Goal: Transaction & Acquisition: Purchase product/service

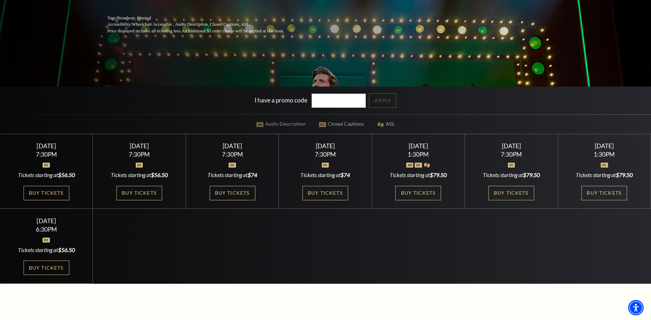
scroll to position [176, 0]
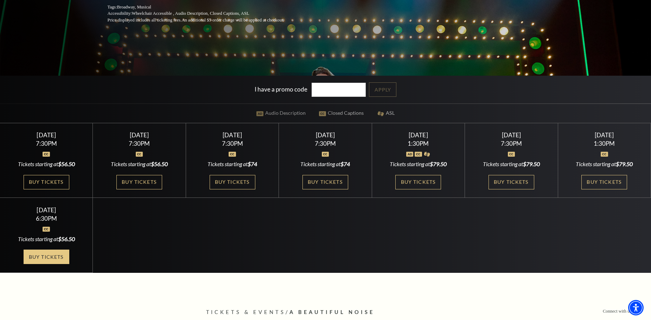
click at [42, 256] on link "Buy Tickets" at bounding box center [47, 257] width 46 height 14
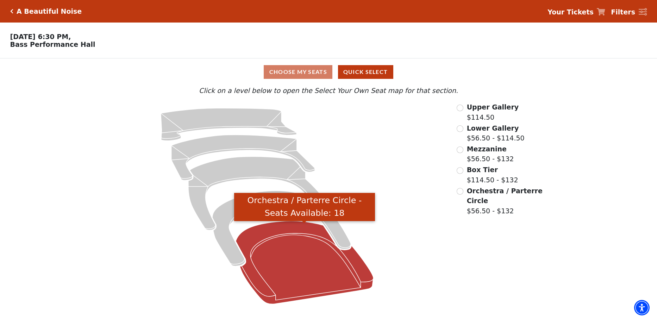
click at [283, 243] on icon "Orchestra / Parterre Circle - Seats Available: 18" at bounding box center [304, 262] width 138 height 83
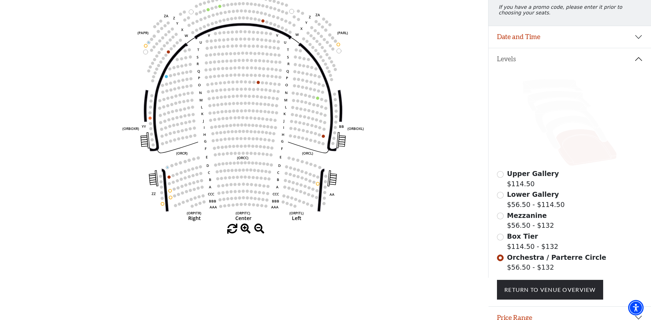
scroll to position [106, 0]
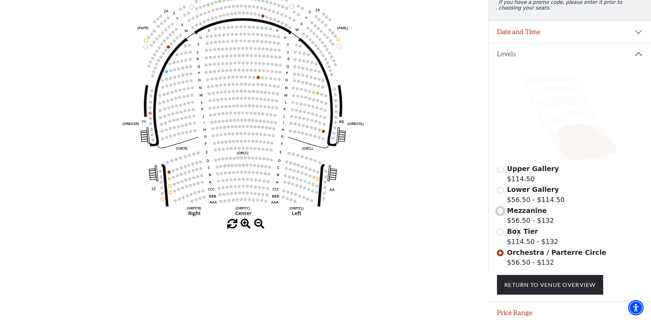
click at [500, 214] on input "Mezzanine$56.50 - $132\a" at bounding box center [500, 211] width 7 height 7
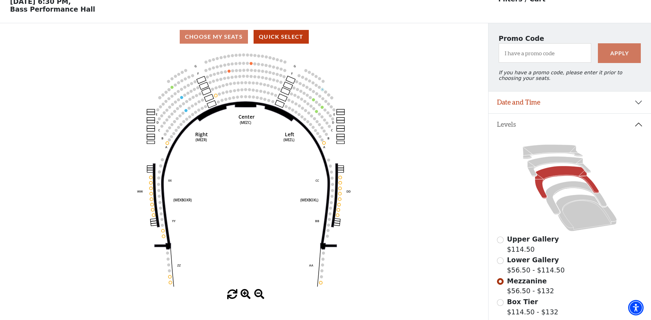
scroll to position [33, 0]
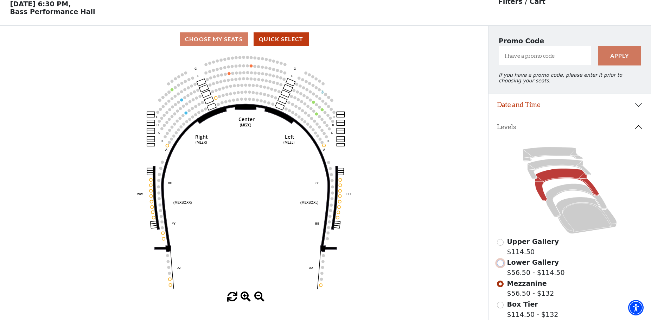
click at [503, 266] on input "Lower Gallery$56.50 - $114.50\a" at bounding box center [500, 263] width 7 height 7
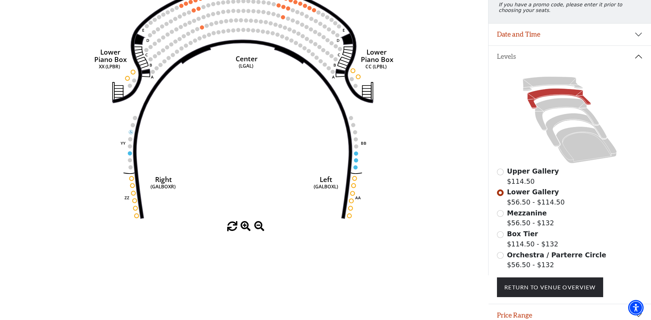
scroll to position [68, 0]
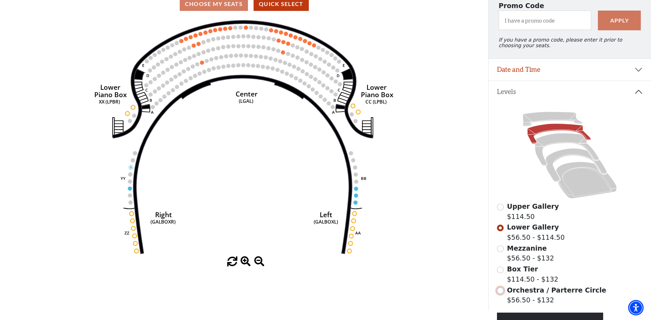
click at [502, 294] on input "Orchestra / Parterre Circle$56.50 - $132\a" at bounding box center [500, 290] width 7 height 7
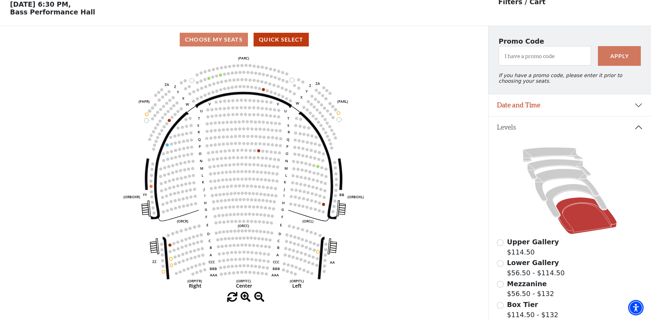
scroll to position [33, 0]
click at [270, 43] on button "Quick Select" at bounding box center [281, 39] width 55 height 14
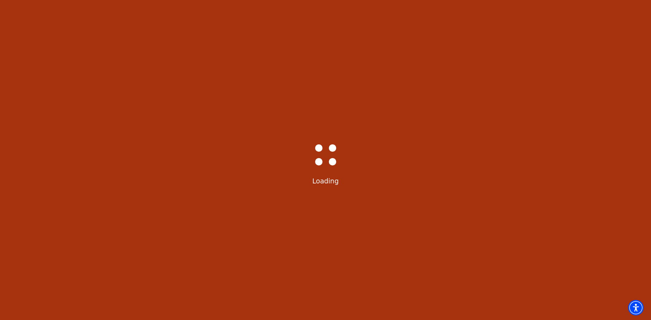
select select "6227"
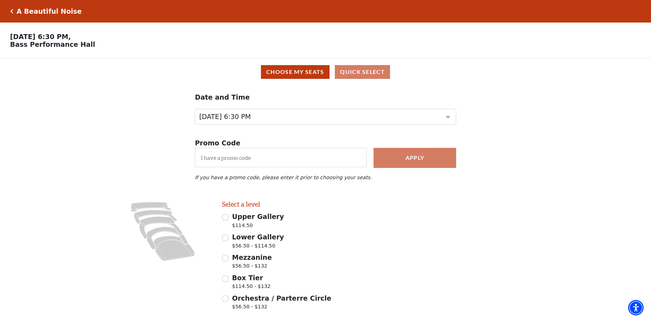
click at [13, 11] on icon "Click here to go back to filters" at bounding box center [11, 11] width 3 height 5
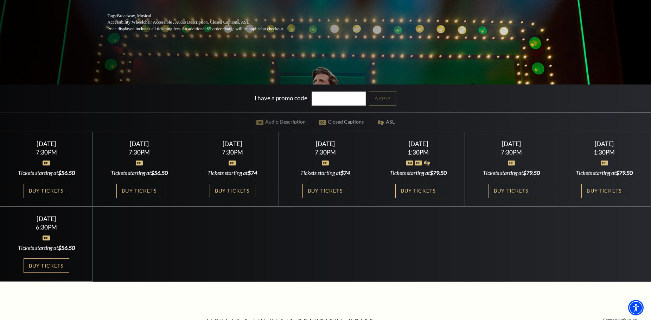
scroll to position [176, 0]
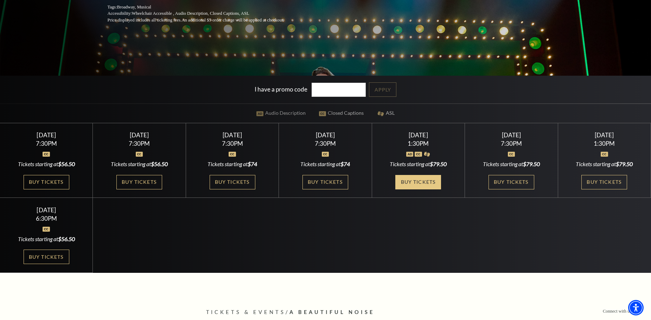
click at [411, 182] on link "Buy Tickets" at bounding box center [419, 182] width 46 height 14
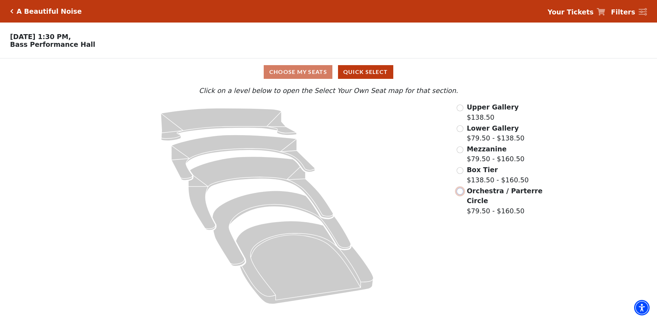
click at [458, 193] on input "Orchestra / Parterre Circle$79.50 - $160.50\a" at bounding box center [459, 191] width 7 height 7
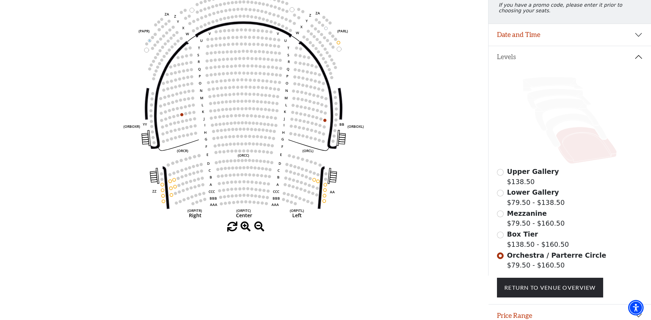
scroll to position [103, 0]
click at [501, 238] on input "radio" at bounding box center [500, 234] width 7 height 7
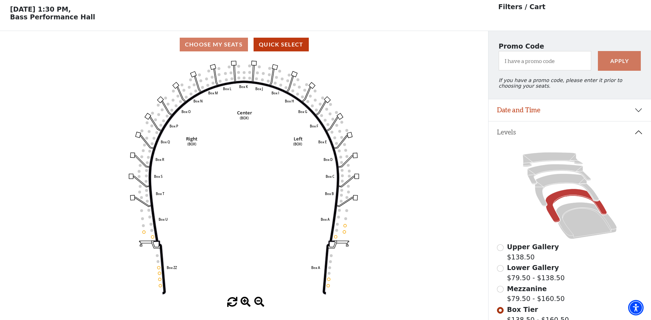
scroll to position [33, 0]
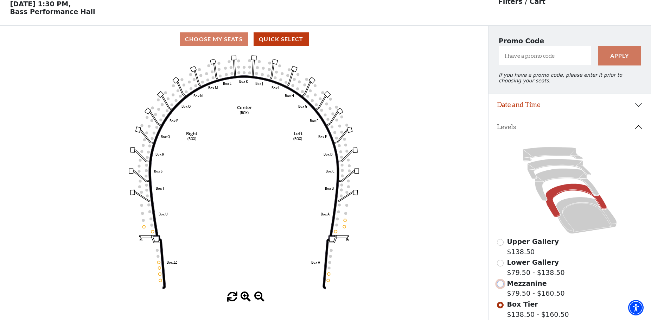
click at [502, 286] on input "radio" at bounding box center [500, 283] width 7 height 7
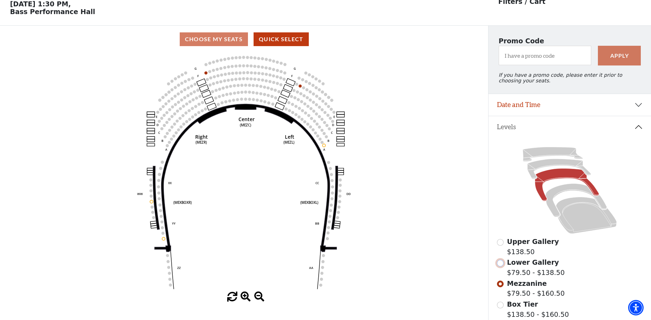
click at [502, 266] on input "Lower Gallery$79.50 - $138.50\a" at bounding box center [500, 263] width 7 height 7
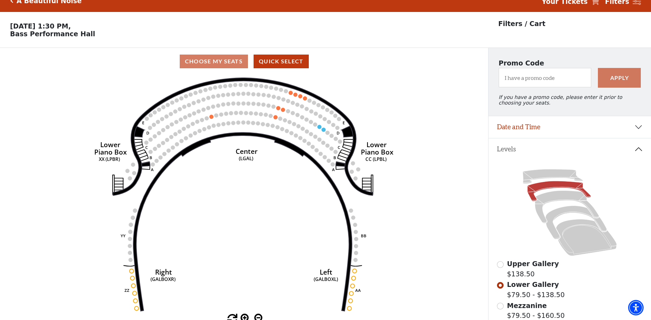
scroll to position [0, 0]
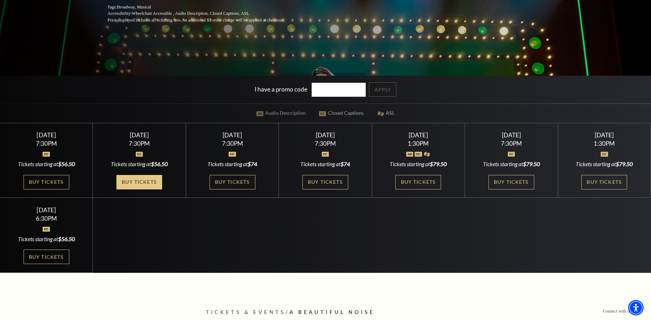
click at [133, 183] on link "Buy Tickets" at bounding box center [139, 182] width 46 height 14
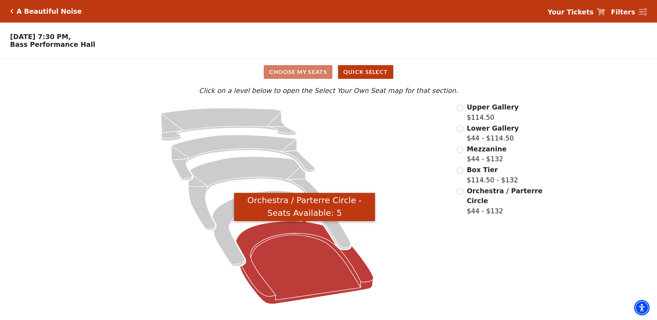
click at [279, 236] on icon "Orchestra / Parterre Circle - Seats Available: 5" at bounding box center [304, 262] width 138 height 83
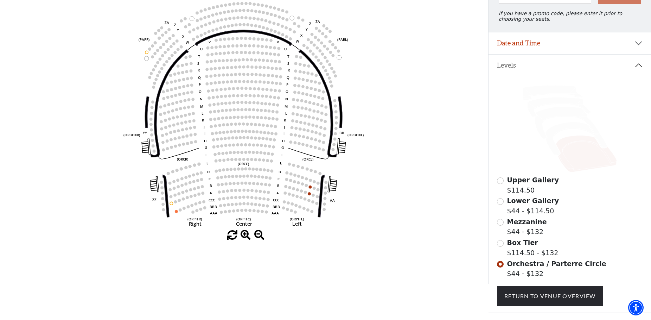
scroll to position [106, 0]
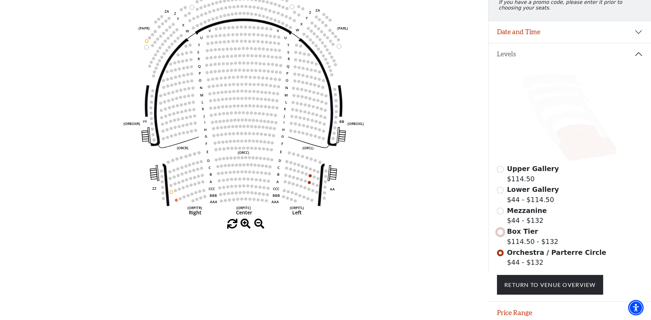
click at [500, 235] on input "Box Tier$114.50 - $132\a" at bounding box center [500, 232] width 7 height 7
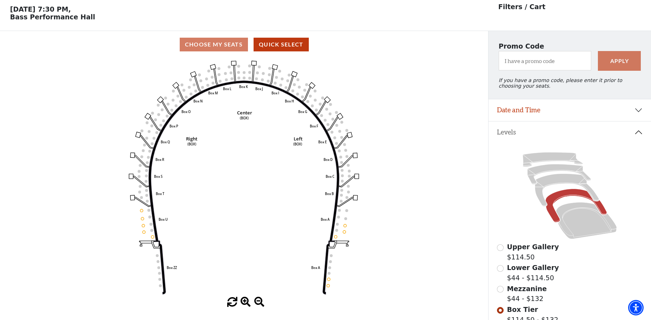
scroll to position [33, 0]
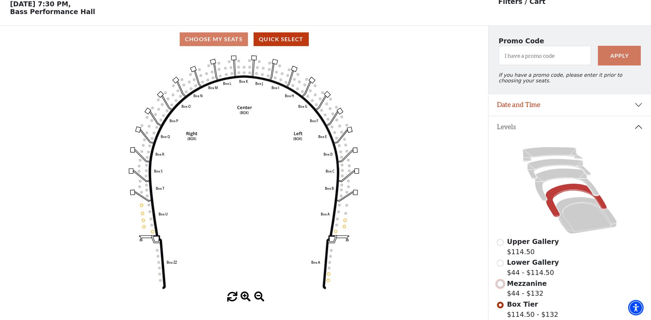
click at [500, 287] on input "Mezzanine$44 - $132\a" at bounding box center [500, 283] width 7 height 7
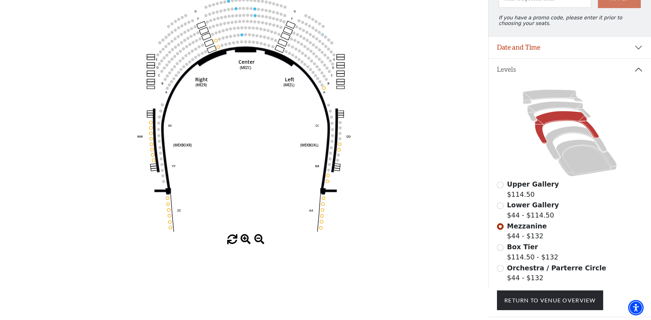
scroll to position [103, 0]
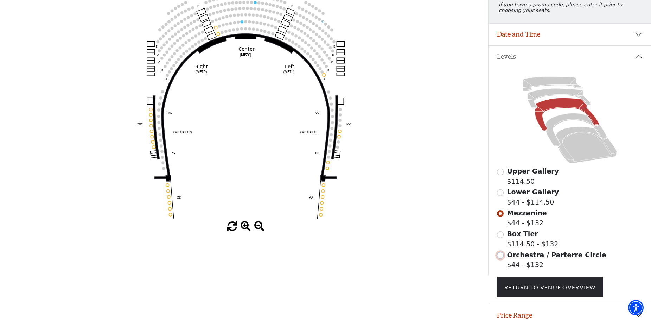
click at [502, 259] on input "Orchestra / Parterre Circle$44 - $132\a" at bounding box center [500, 255] width 7 height 7
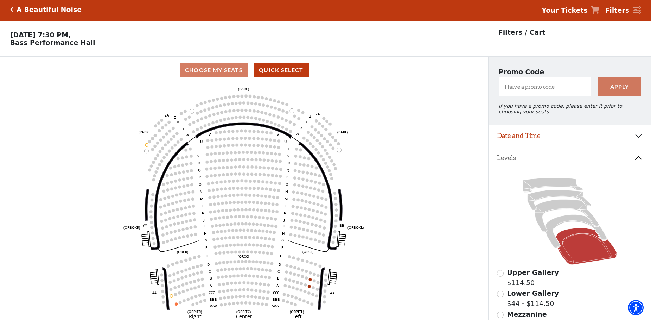
scroll to position [0, 0]
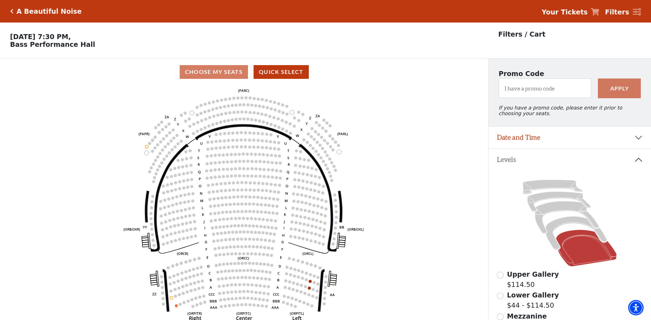
click at [45, 9] on h5 "A Beautiful Noise" at bounding box center [49, 11] width 65 height 8
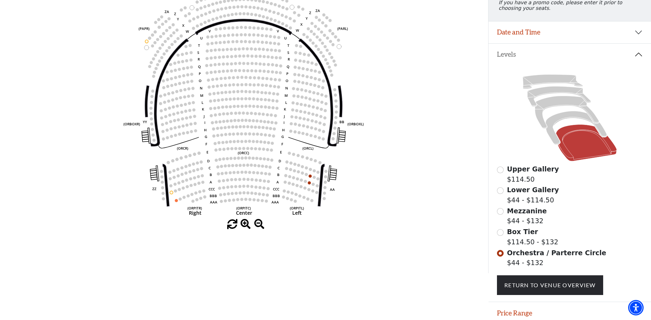
scroll to position [106, 0]
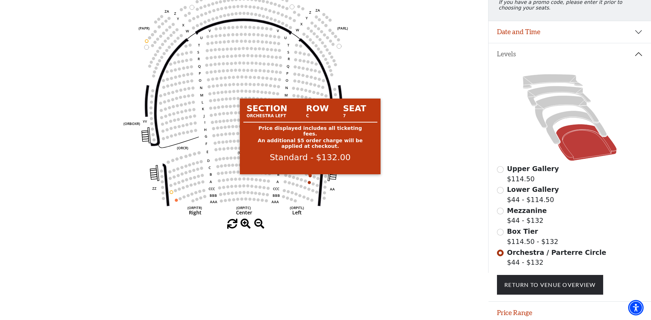
click at [310, 177] on circle at bounding box center [310, 175] width 3 height 3
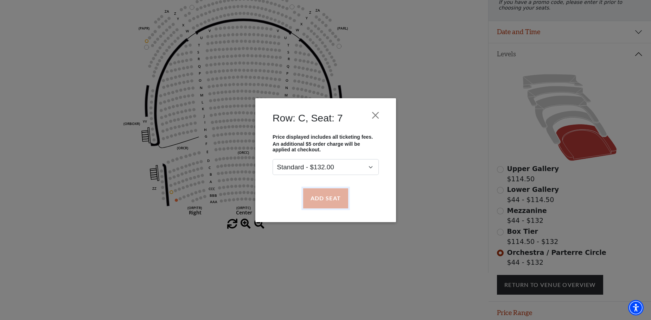
click at [320, 198] on button "Add Seat" at bounding box center [325, 198] width 45 height 20
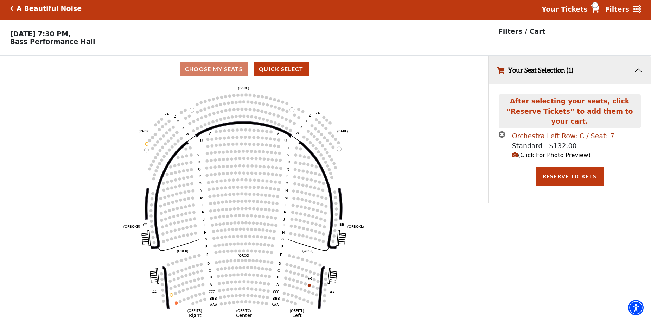
scroll to position [0, 0]
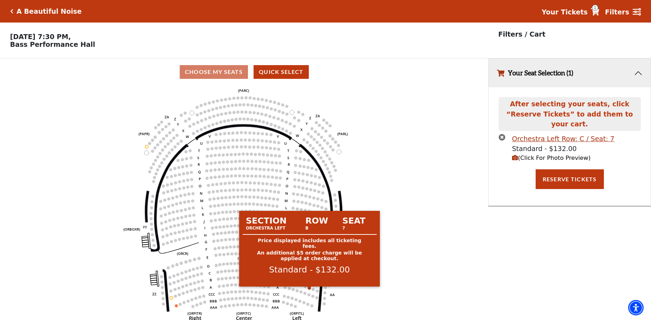
click at [308, 290] on icon "Left (ORPITL) Right (ORPITR) Center (ORPITC) ZZ AA YY BB ZA ZA (ORCL) (ORCR) (O…" at bounding box center [244, 205] width 440 height 239
click at [310, 289] on circle at bounding box center [309, 287] width 3 height 3
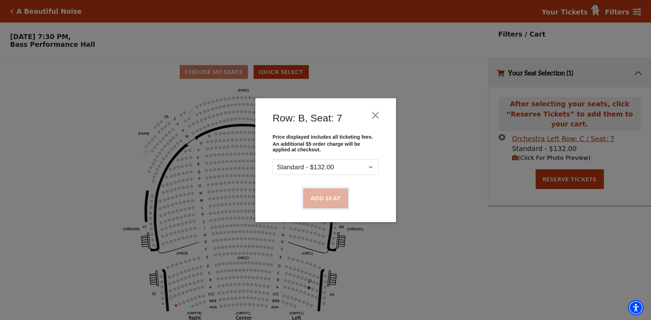
click at [318, 197] on button "Add Seat" at bounding box center [325, 198] width 45 height 20
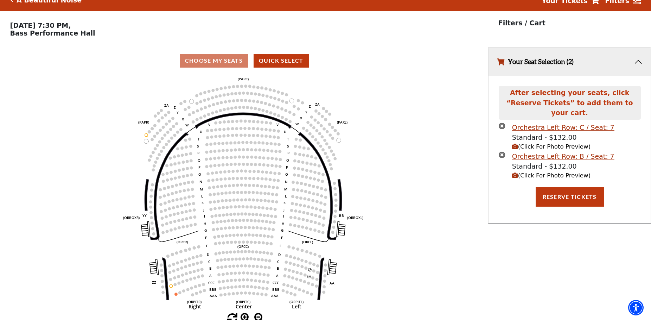
scroll to position [17, 0]
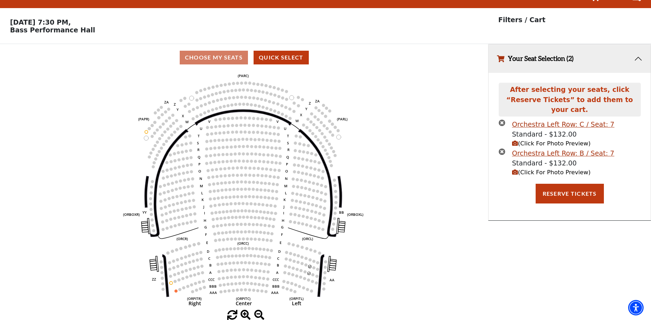
click at [553, 140] on span "(Click For Photo Preview)" at bounding box center [551, 143] width 78 height 7
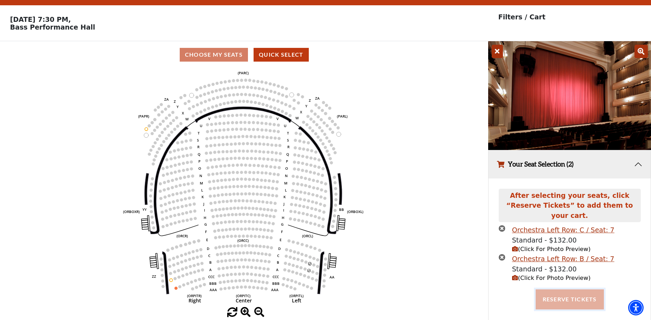
click at [563, 289] on button "Reserve Tickets" at bounding box center [570, 299] width 68 height 20
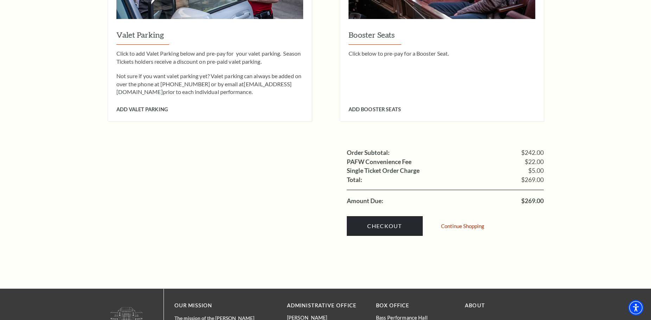
scroll to position [598, 0]
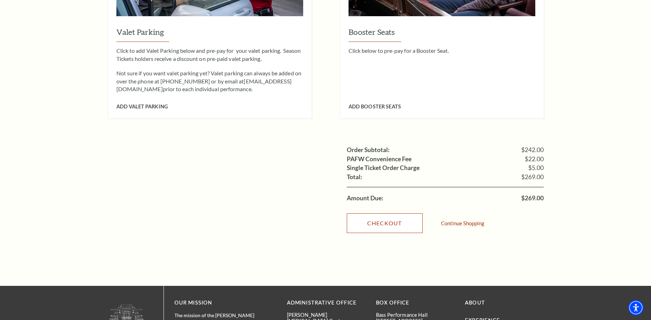
click at [386, 214] on link "Checkout" at bounding box center [385, 223] width 76 height 20
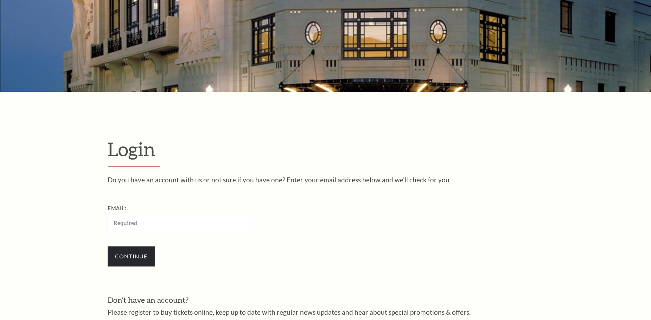
scroll to position [232, 0]
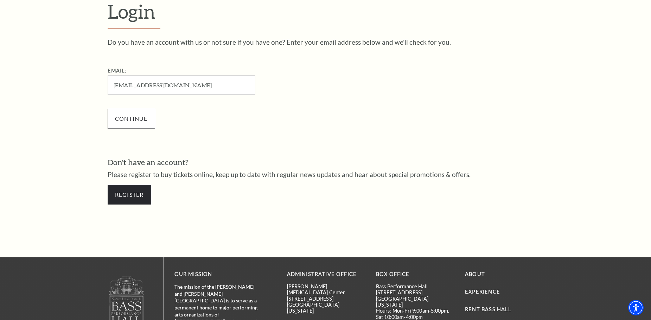
type input "tvella@verizon.net"
click at [129, 118] on input "Continue" at bounding box center [132, 119] width 48 height 20
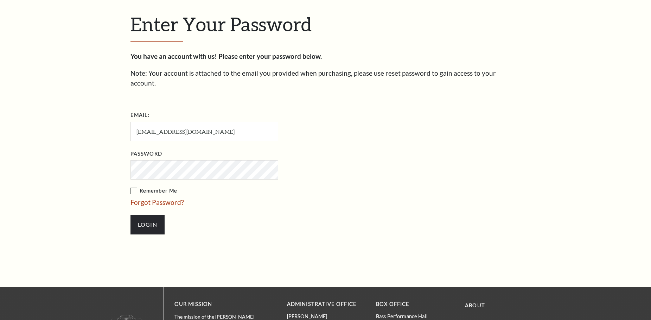
scroll to position [238, 0]
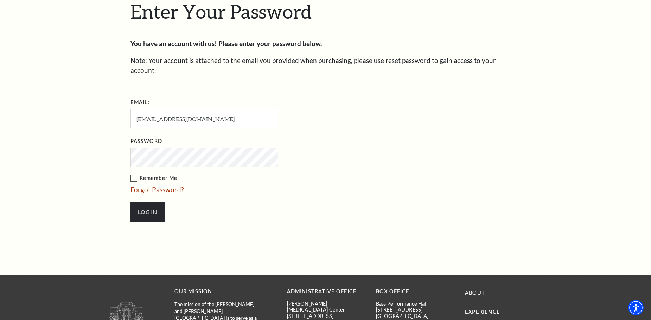
click at [136, 174] on label "Remember Me" at bounding box center [240, 178] width 218 height 9
click at [0, 0] on input "Remember Me" at bounding box center [0, 0] width 0 height 0
click at [148, 202] on input "Login" at bounding box center [148, 212] width 34 height 20
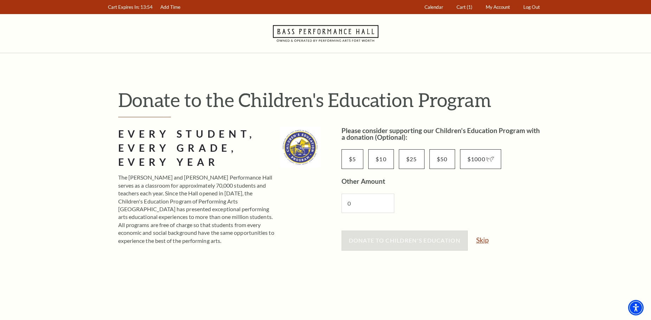
click at [488, 243] on link "Skip" at bounding box center [483, 240] width 12 height 7
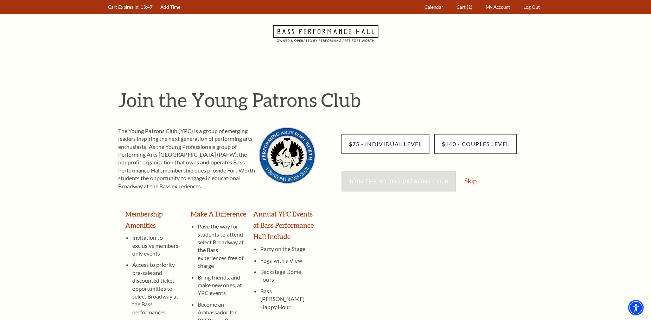
click at [476, 179] on link "Skip" at bounding box center [471, 180] width 12 height 7
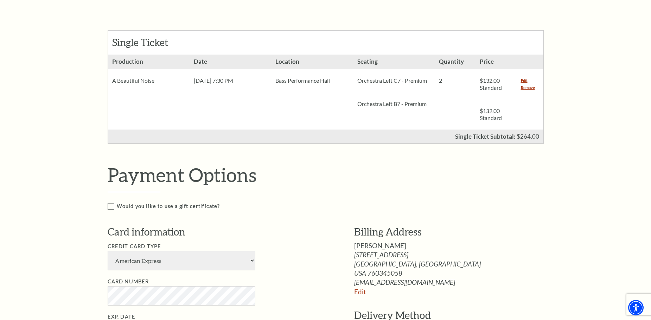
scroll to position [211, 0]
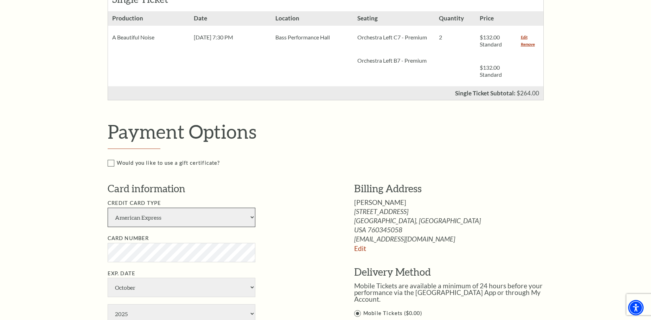
click at [160, 214] on select "American Express Visa Master Card Discover" at bounding box center [182, 217] width 148 height 19
select select "24"
click at [108, 208] on select "American Express Visa Master Card Discover" at bounding box center [182, 217] width 148 height 19
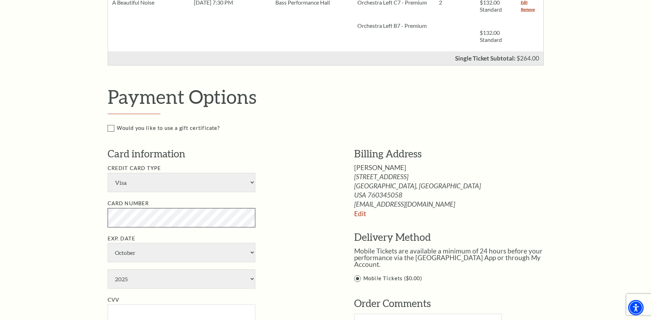
scroll to position [246, 0]
click at [134, 254] on select "January February March April May June July August September October November De…" at bounding box center [182, 251] width 148 height 19
select select "11"
click at [108, 242] on select "January February March April May June July August September October November De…" at bounding box center [182, 251] width 148 height 19
click at [125, 281] on select "2025 2026 2027 2028 2029 2030 2031 2032 2033 2034" at bounding box center [182, 278] width 148 height 19
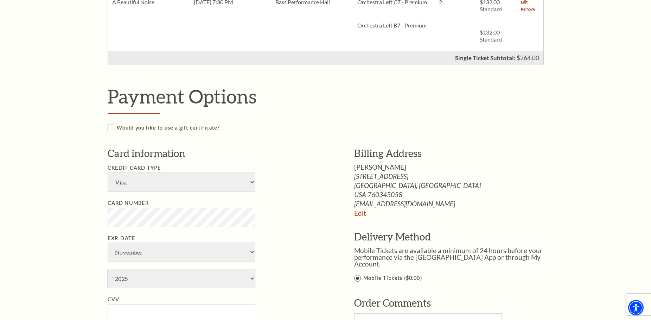
select select "2027"
click at [108, 269] on select "2025 2026 2027 2028 2029 2030 2031 2032 2033 2034" at bounding box center [182, 278] width 148 height 19
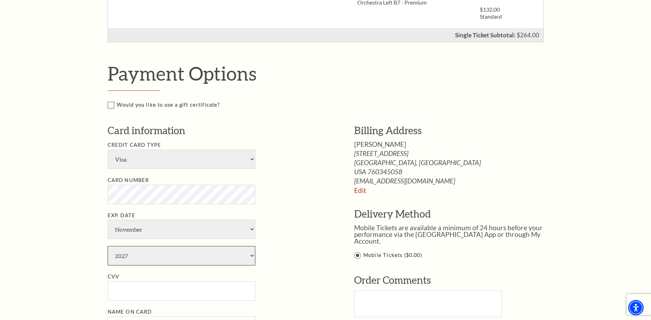
scroll to position [282, 0]
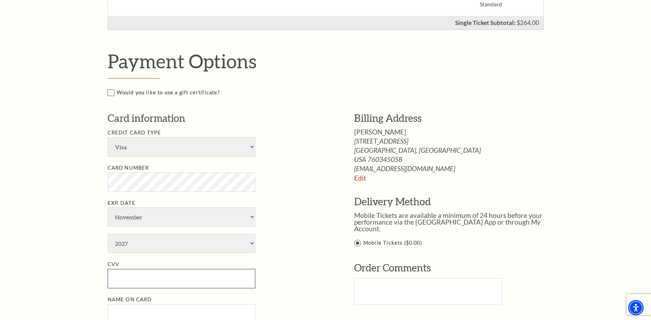
click at [130, 280] on input "CVV" at bounding box center [182, 278] width 148 height 19
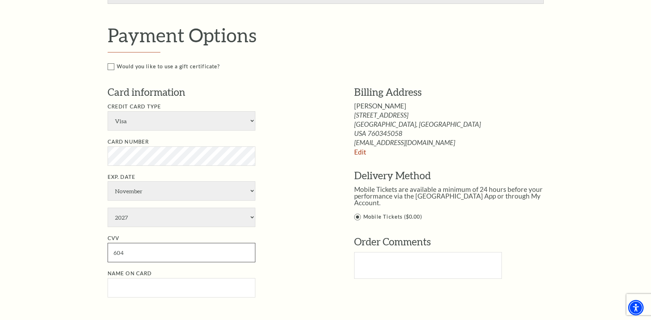
scroll to position [387, 0]
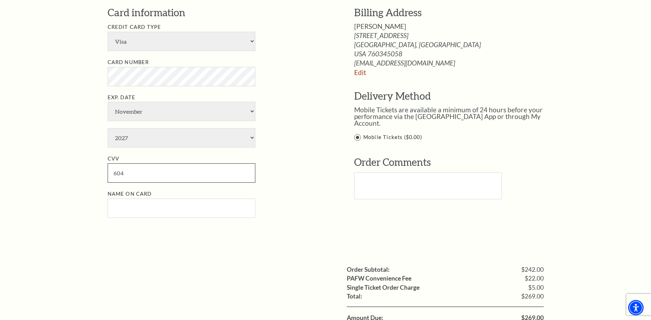
type input "604"
click at [133, 206] on input "Name on Card" at bounding box center [182, 207] width 148 height 19
type input "Theresa Vella"
click at [282, 200] on li "Name on Card Theresa Vella" at bounding box center [221, 204] width 226 height 28
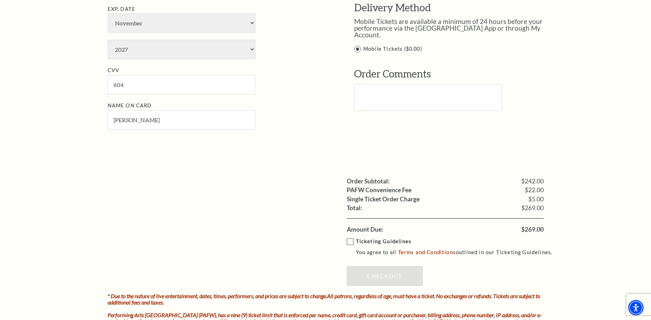
scroll to position [493, 0]
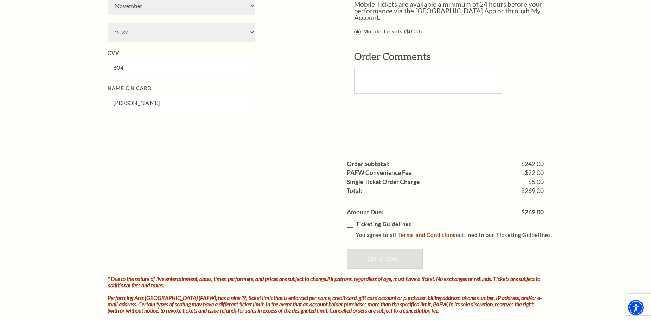
click at [349, 226] on label "Ticketing Guidelines You agree to all Terms and Conditions outlined in our Tick…" at bounding box center [453, 229] width 212 height 19
click at [0, 0] on input "Ticketing Guidelines You agree to all Terms and Conditions outlined in our Tick…" at bounding box center [0, 0] width 0 height 0
click at [378, 256] on link "Checkout" at bounding box center [385, 259] width 76 height 20
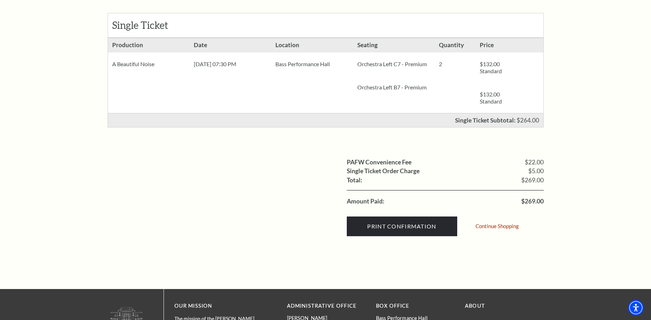
scroll to position [141, 0]
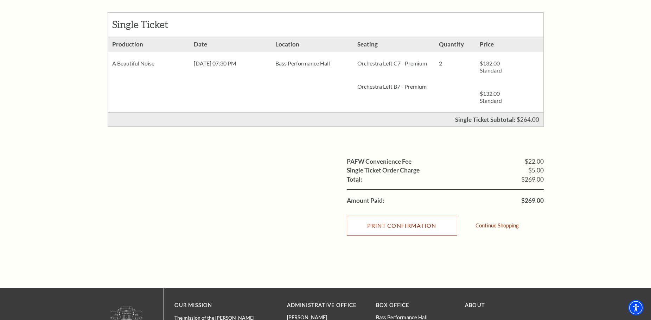
click at [387, 223] on input "Print Confirmation" at bounding box center [402, 226] width 111 height 20
click at [388, 224] on input "Print Confirmation" at bounding box center [402, 226] width 111 height 20
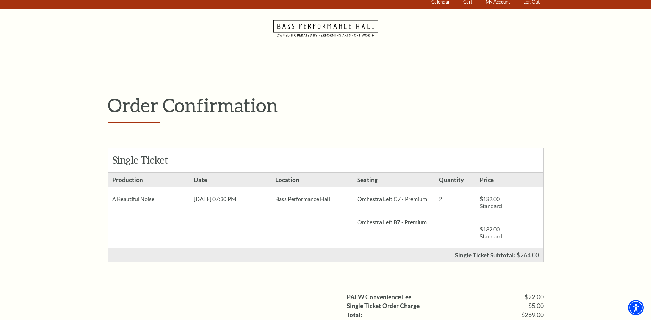
scroll to position [0, 0]
